Goal: Information Seeking & Learning: Check status

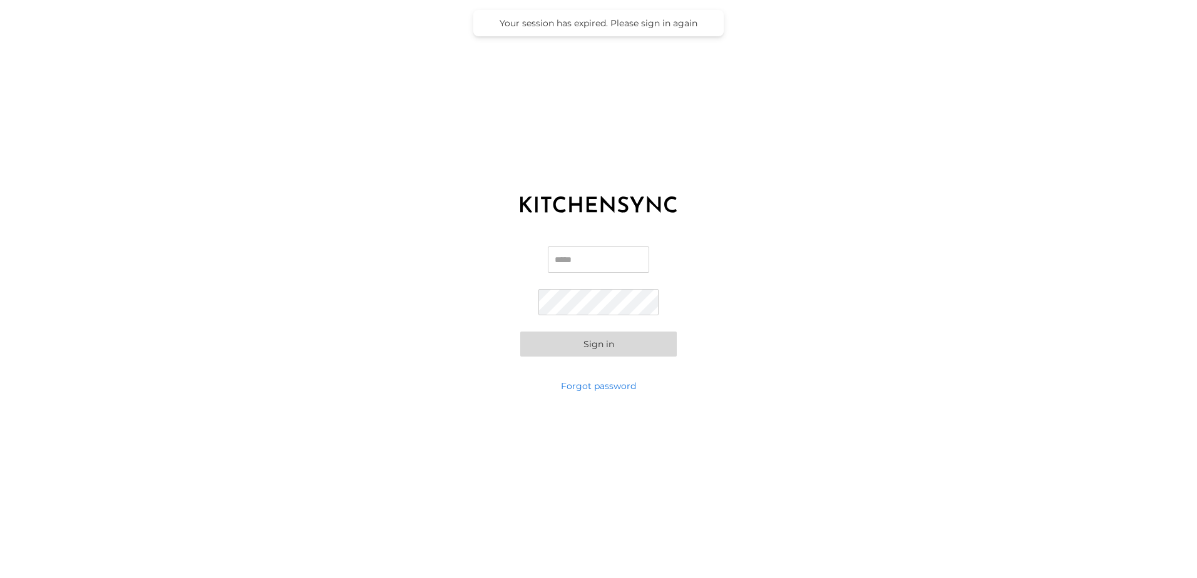
type input "**********"
click at [617, 341] on button "Sign in" at bounding box center [598, 344] width 157 height 25
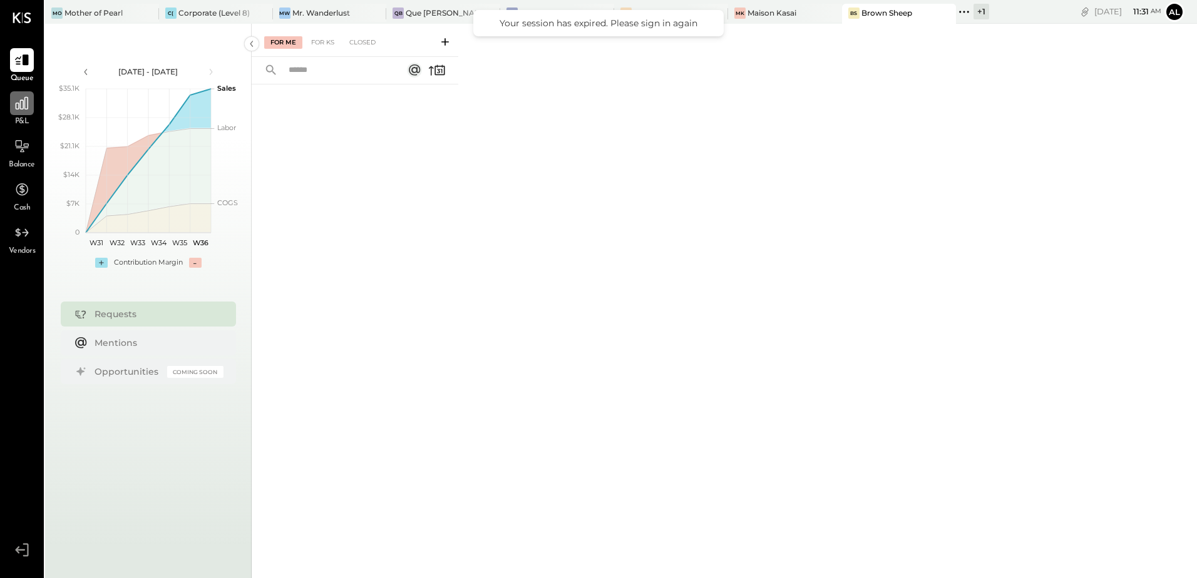
click at [27, 101] on icon at bounding box center [22, 103] width 16 height 16
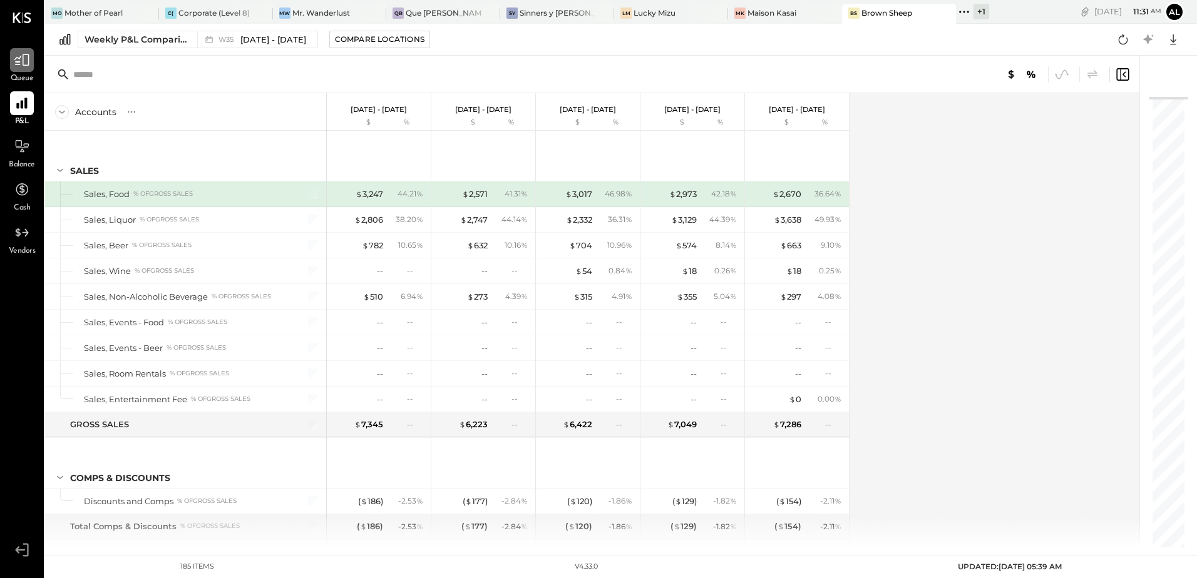
click at [24, 58] on icon at bounding box center [22, 60] width 16 height 16
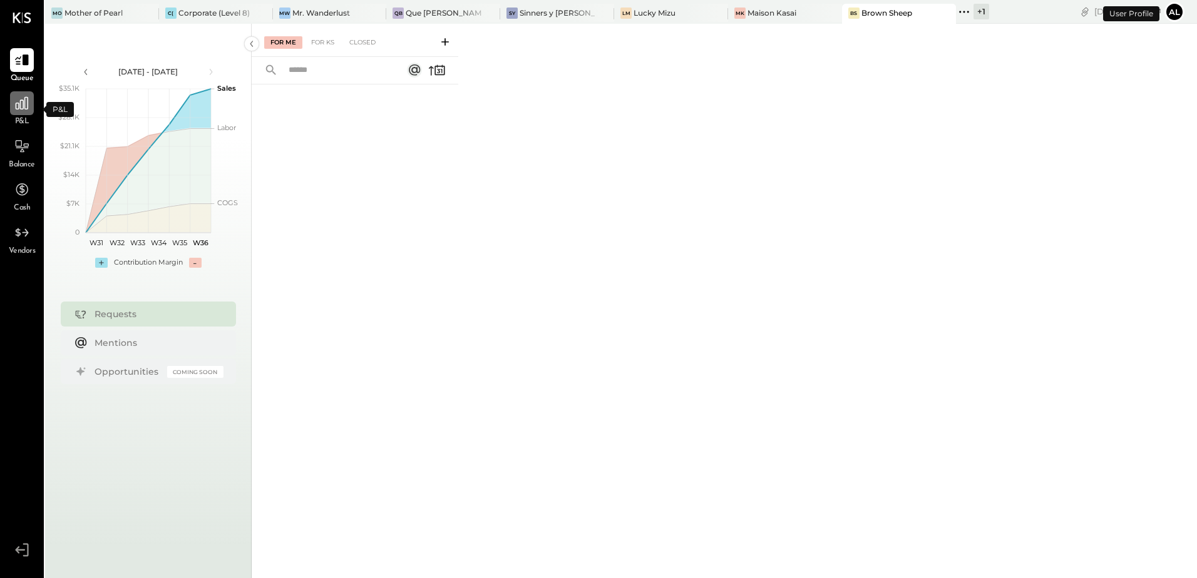
click at [22, 105] on icon at bounding box center [22, 103] width 16 height 16
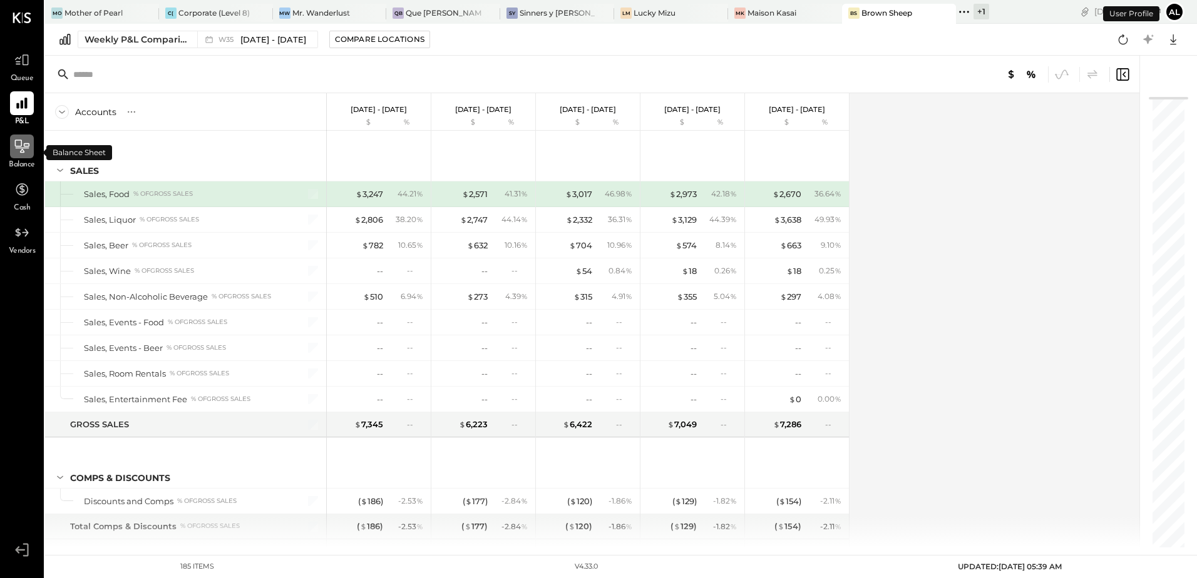
click at [24, 151] on icon at bounding box center [22, 146] width 16 height 16
